Goal: Task Accomplishment & Management: Complete application form

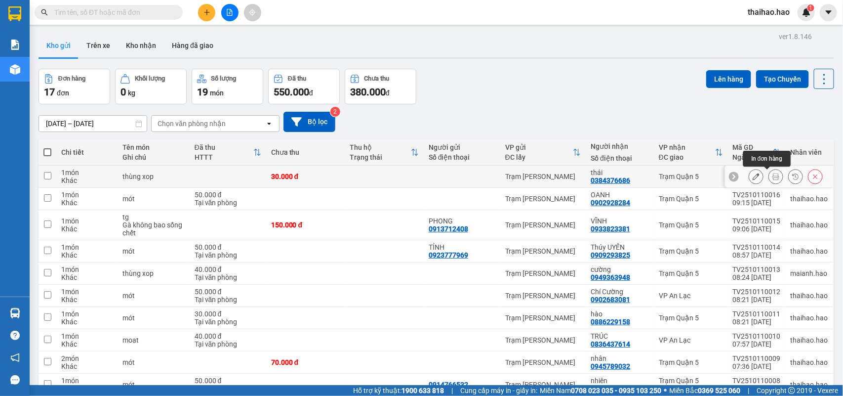
click at [770, 175] on button at bounding box center [776, 176] width 14 height 17
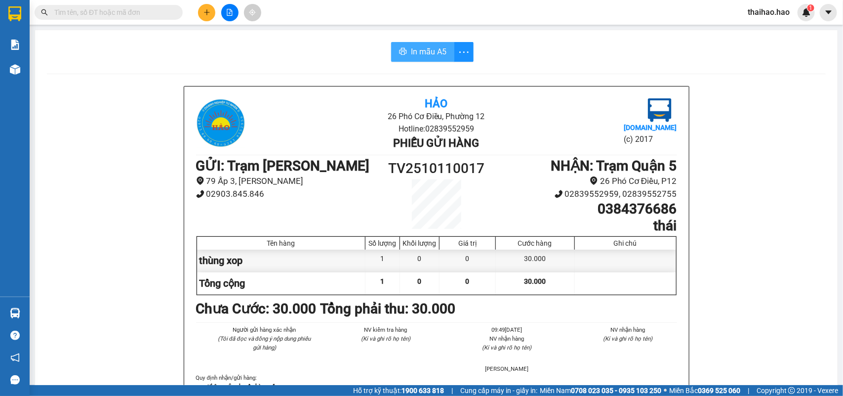
click at [427, 50] on span "In mẫu A5" at bounding box center [429, 51] width 36 height 12
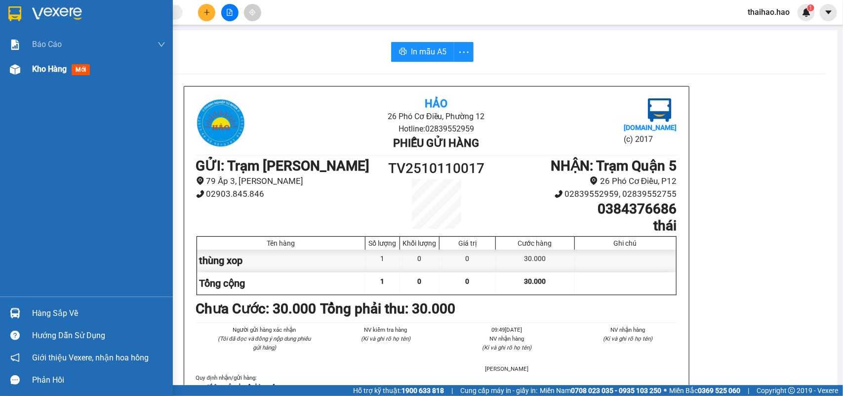
click at [79, 68] on span "mới" at bounding box center [81, 69] width 18 height 11
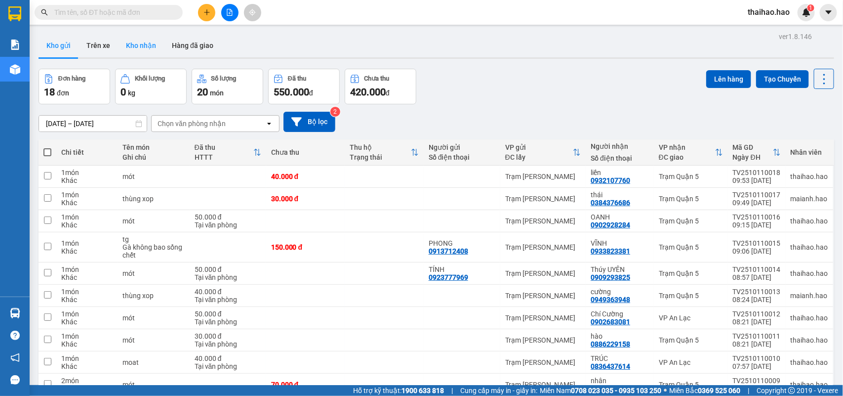
click at [128, 44] on button "Kho nhận" at bounding box center [141, 46] width 46 height 24
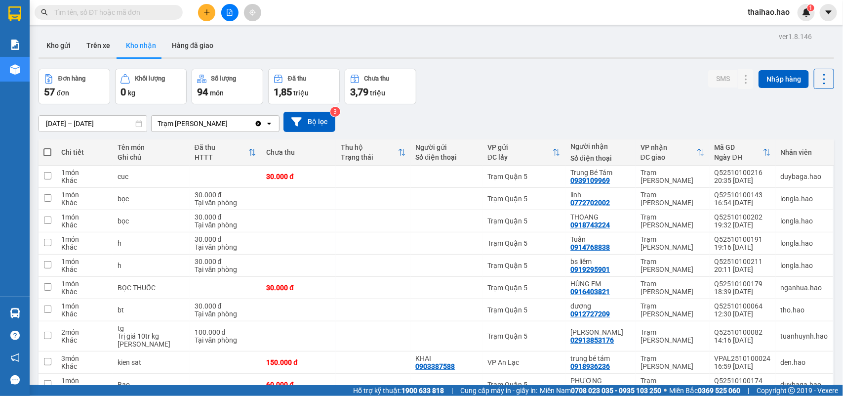
click at [89, 10] on input "text" at bounding box center [112, 12] width 117 height 11
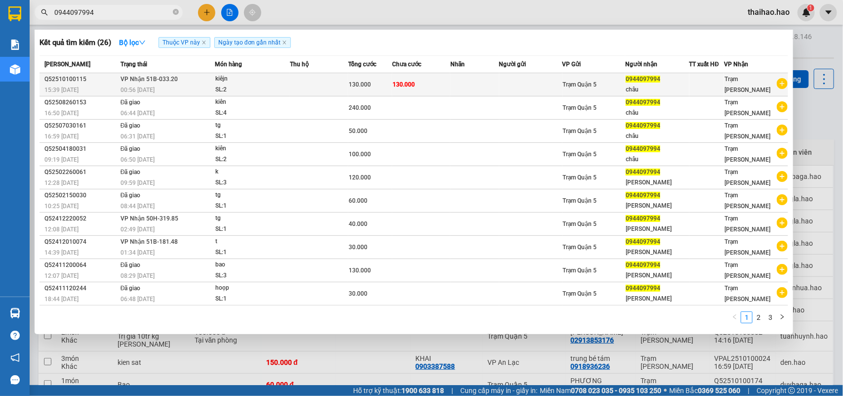
type input "0944097994"
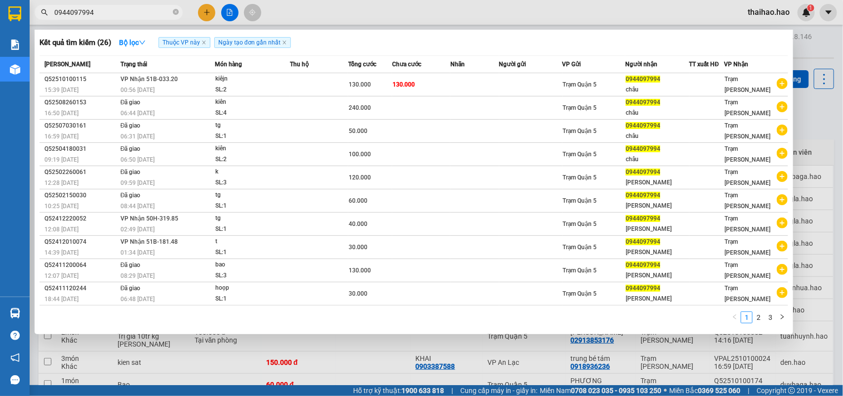
click at [616, 82] on div "Trạm Quận 5" at bounding box center [594, 84] width 62 height 11
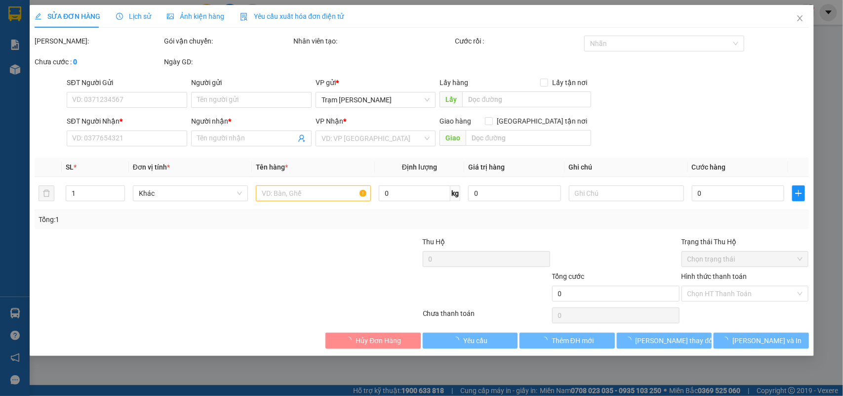
type input "0944097994"
type input "châu"
type input "130.000"
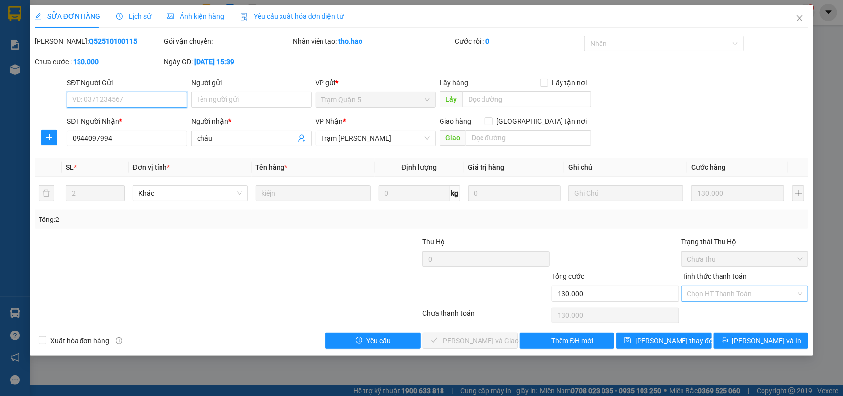
click at [800, 293] on div "Chọn HT Thanh Toán" at bounding box center [744, 293] width 127 height 16
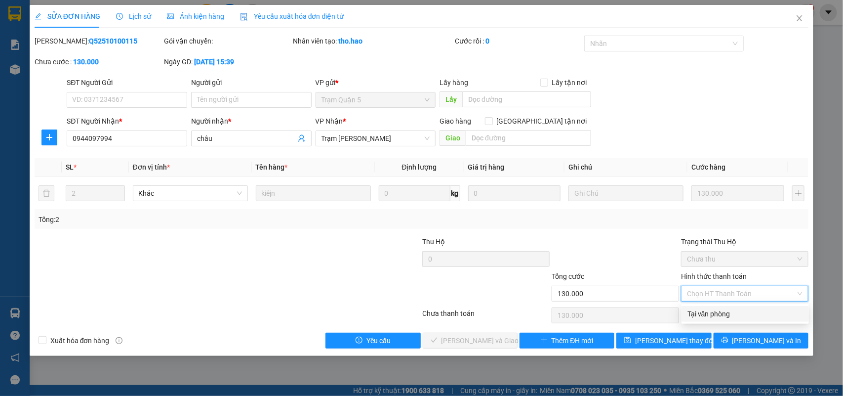
click at [722, 315] on div "Tại văn phòng" at bounding box center [745, 313] width 116 height 11
type input "0"
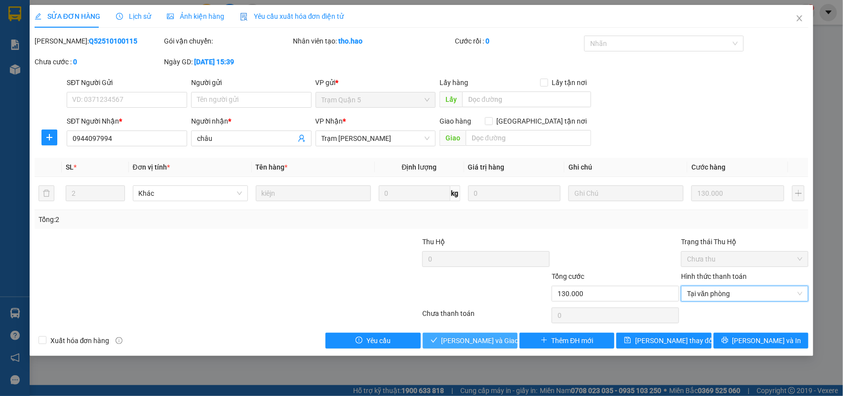
click at [475, 342] on span "Lưu và Giao hàng" at bounding box center [488, 340] width 95 height 11
